Goal: Find specific page/section

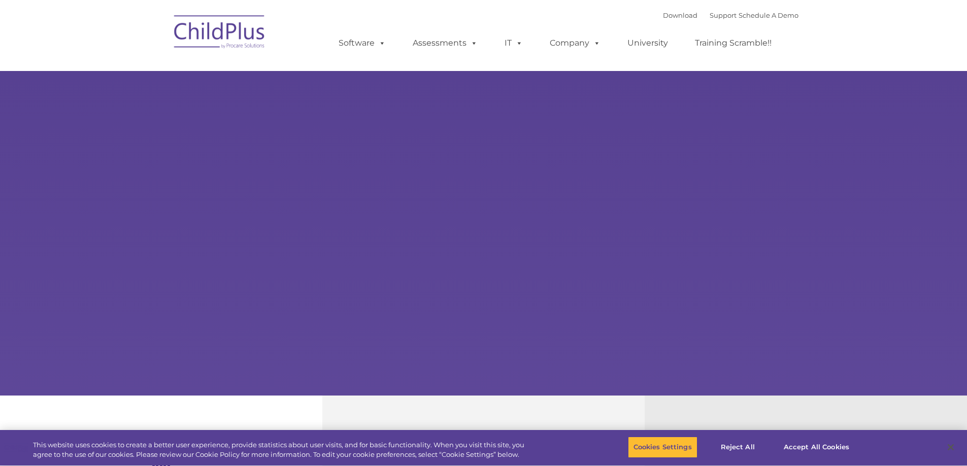
select select "MEDIUM"
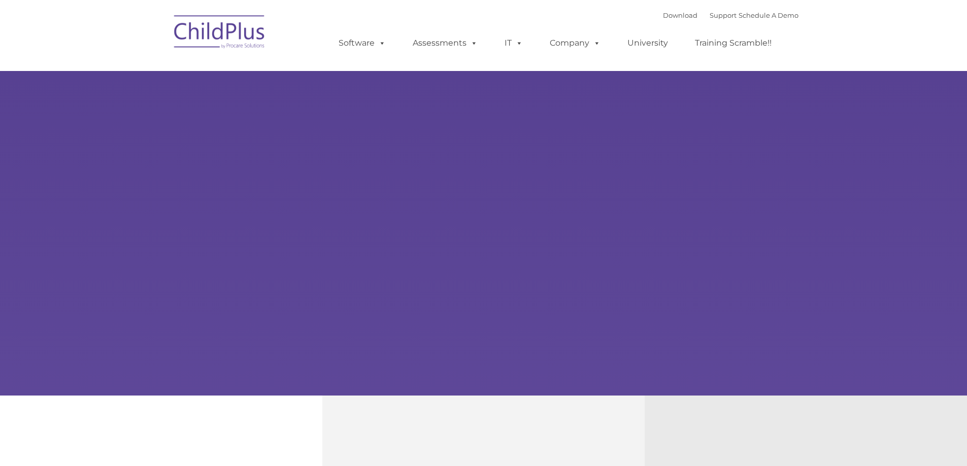
type input ""
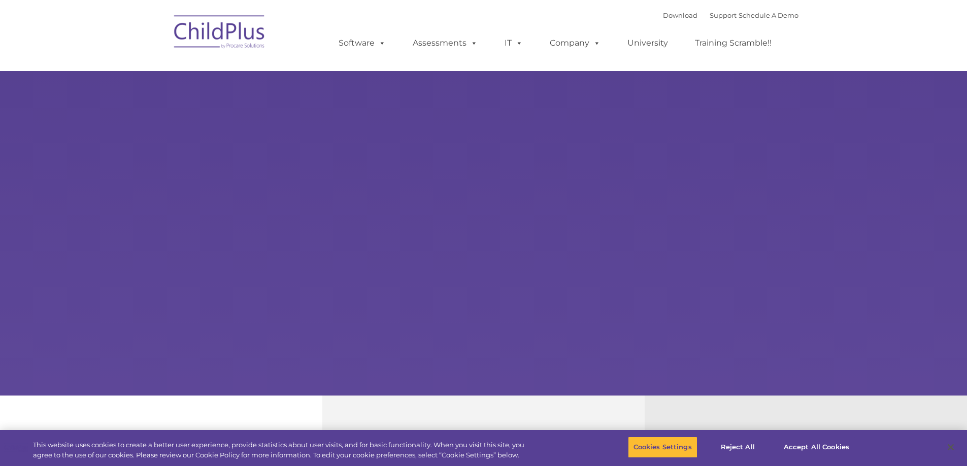
select select "MEDIUM"
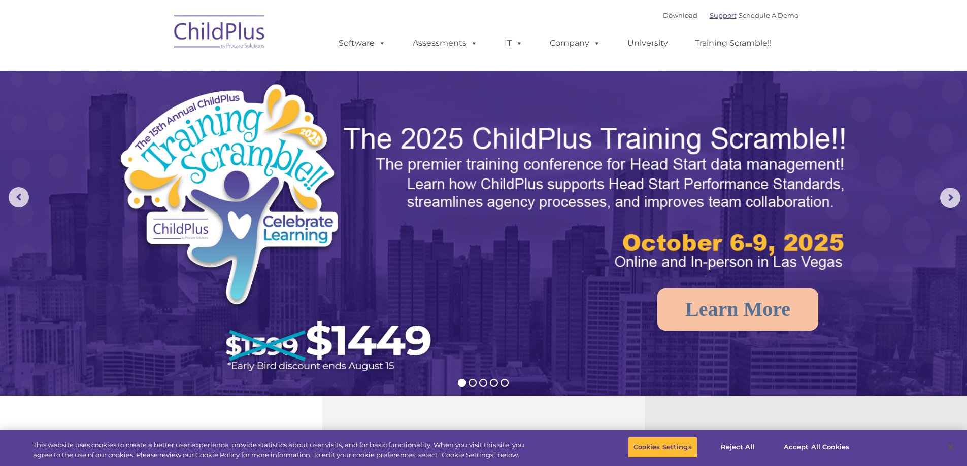
click at [709, 19] on link "Support" at bounding box center [722, 15] width 27 height 8
